Goal: Task Accomplishment & Management: Use online tool/utility

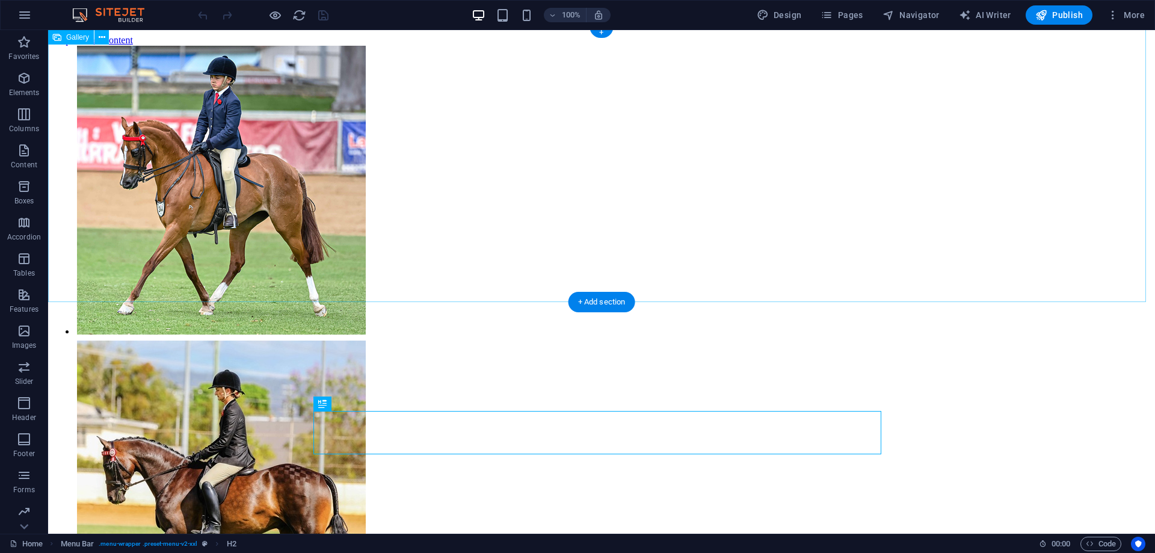
click at [348, 339] on li at bounding box center [211, 486] width 273 height 295
select select "4"
select select "%"
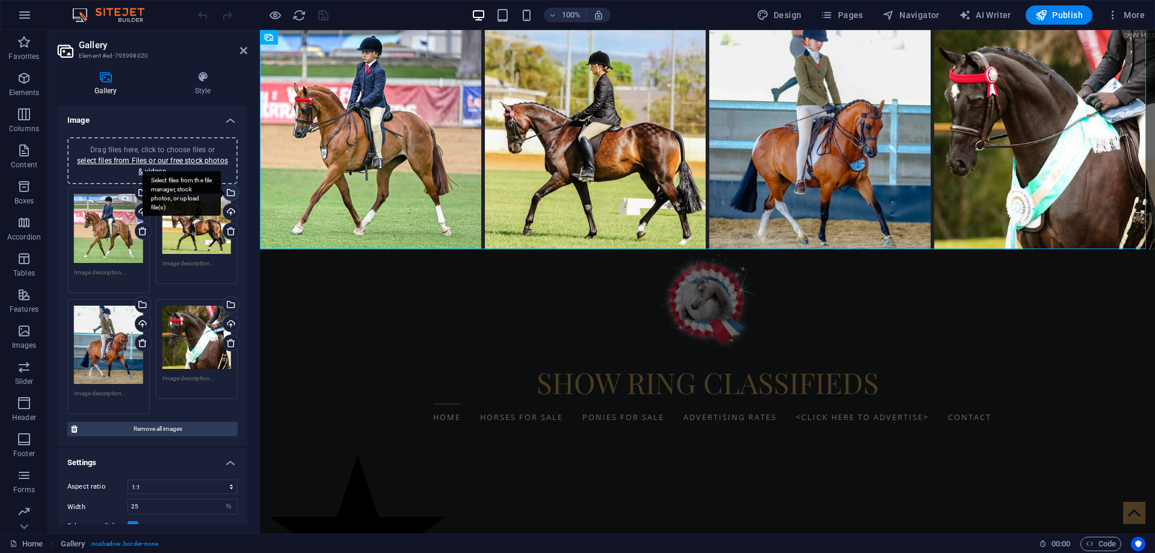
click at [229, 194] on div "Select files from the file manager, stock photos, or upload file(s)" at bounding box center [230, 194] width 18 height 18
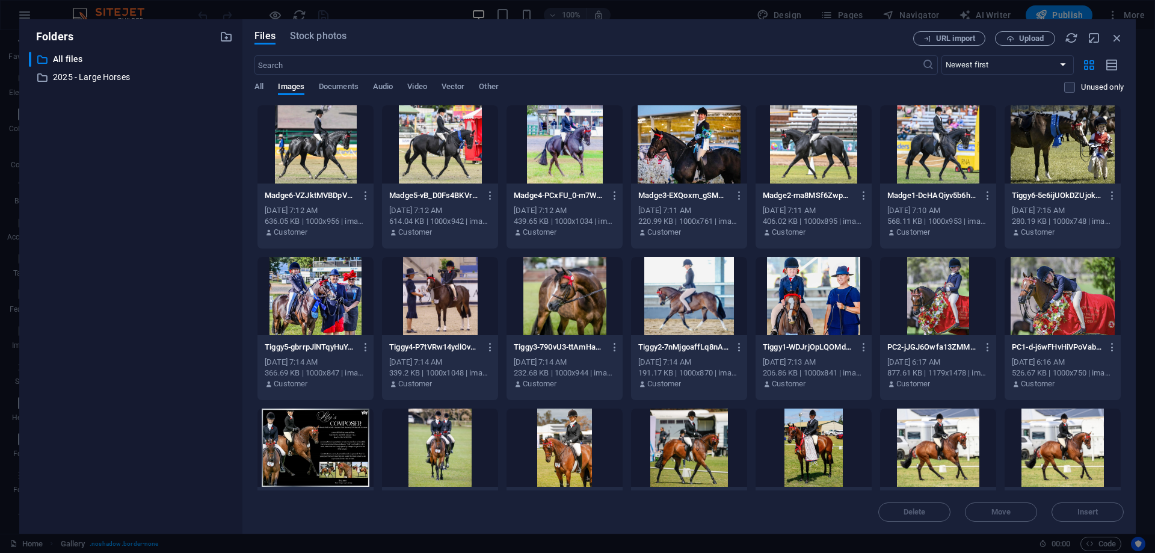
click at [937, 144] on div at bounding box center [938, 144] width 116 height 78
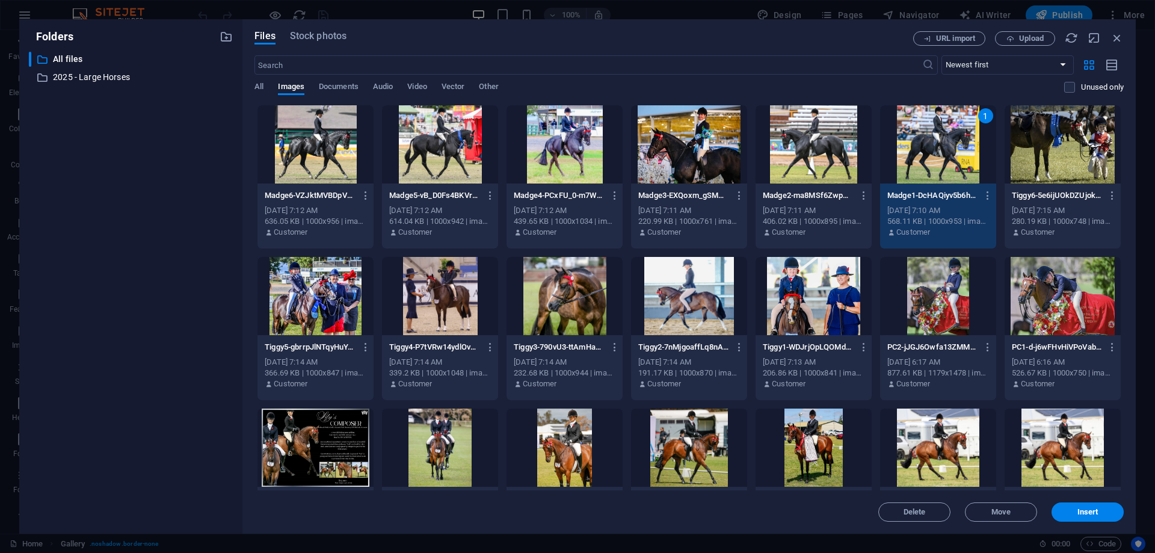
click at [937, 144] on div "1" at bounding box center [938, 144] width 116 height 78
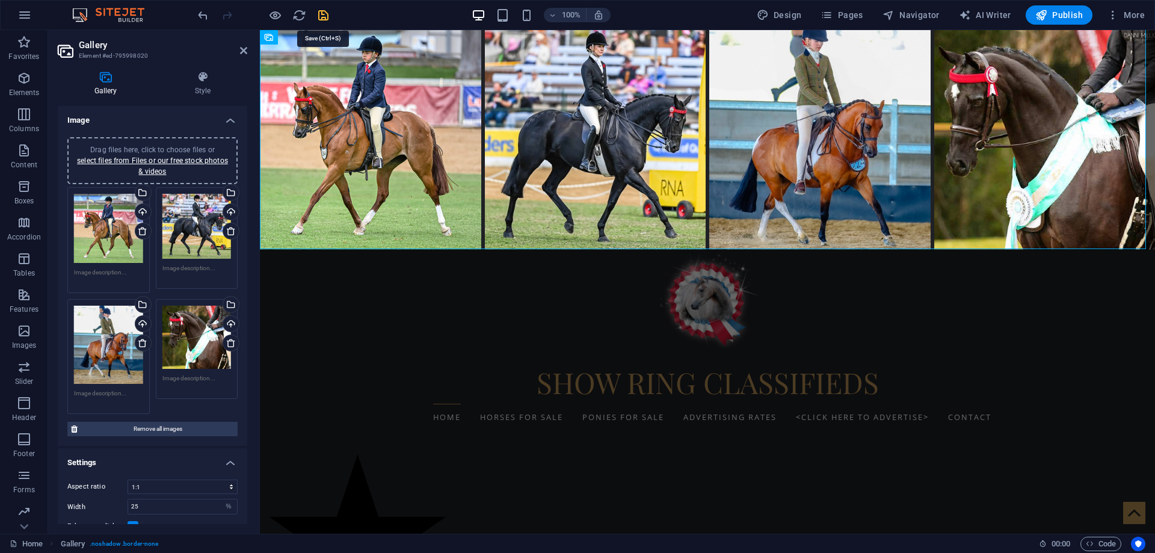
click at [325, 17] on icon "save" at bounding box center [323, 15] width 14 height 14
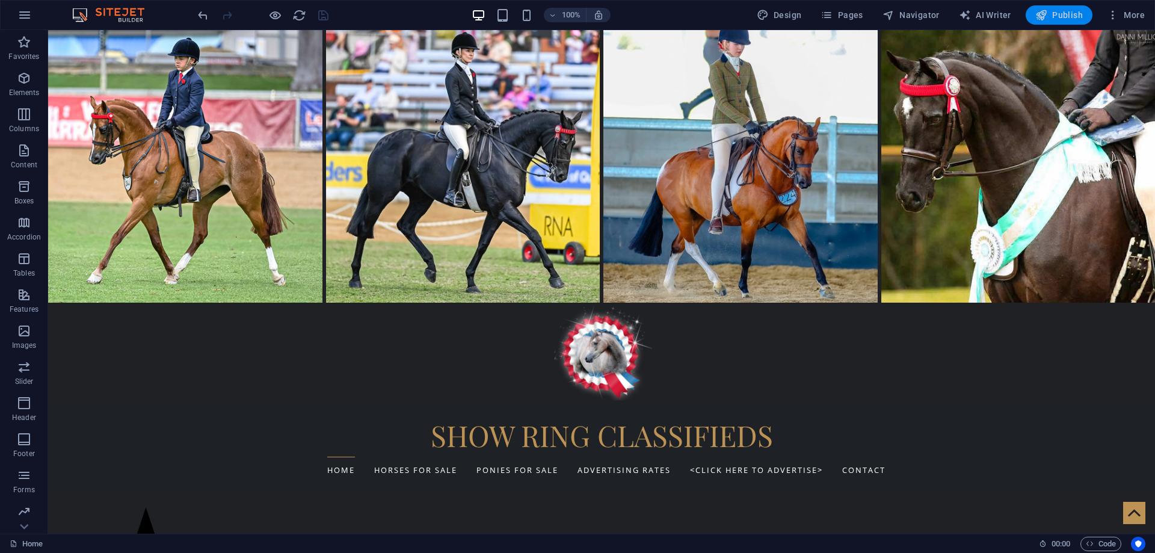
click at [1064, 11] on span "Publish" at bounding box center [1059, 15] width 48 height 12
